Goal: Use online tool/utility: Utilize a website feature to perform a specific function

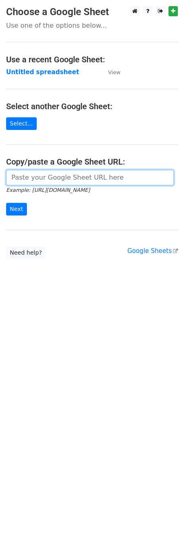
click at [33, 184] on input "url" at bounding box center [90, 177] width 168 height 15
paste input "[URL][DOMAIN_NAME]"
type input "[URL][DOMAIN_NAME]"
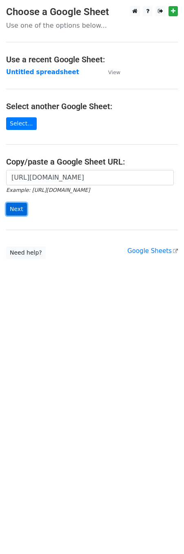
click at [11, 205] on input "Next" at bounding box center [16, 209] width 21 height 13
